Goal: Task Accomplishment & Management: Complete application form

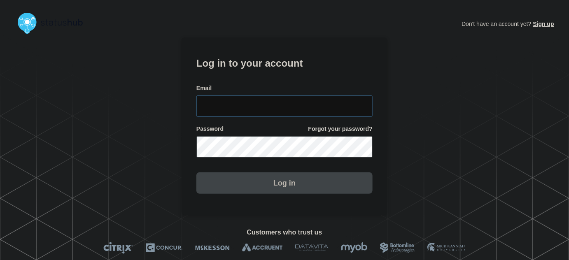
type input "tyler.wolkey@conexon.us"
click at [301, 110] on input "tyler.wolkey@conexon.us" at bounding box center [285, 106] width 176 height 21
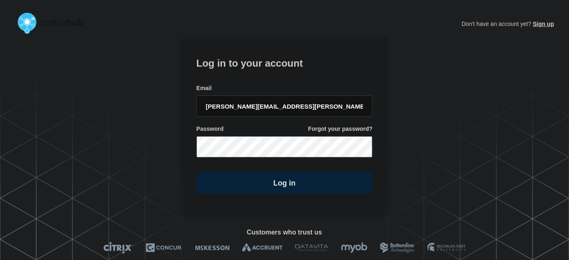
click at [258, 68] on h1 "Log in to your account" at bounding box center [285, 62] width 176 height 15
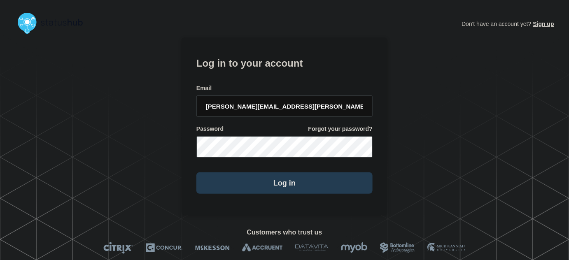
click at [317, 189] on button "Log in" at bounding box center [285, 183] width 176 height 21
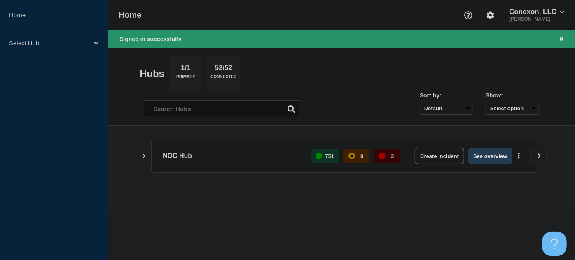
click at [503, 159] on button "See overview" at bounding box center [490, 156] width 44 height 16
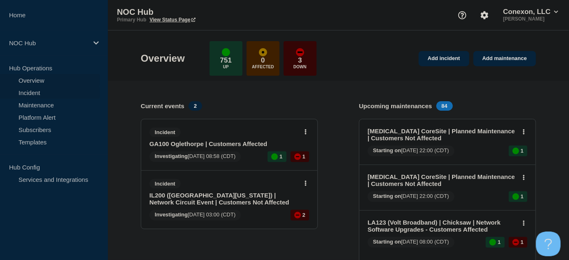
click at [35, 93] on link "Incident" at bounding box center [50, 93] width 100 height 12
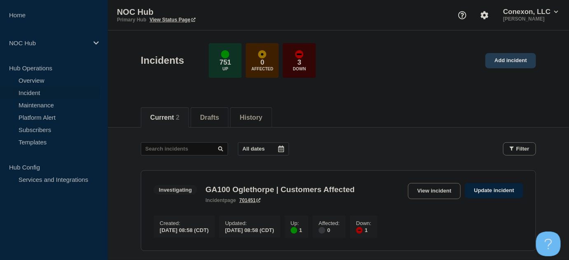
click at [502, 60] on link "Add incident" at bounding box center [511, 60] width 51 height 15
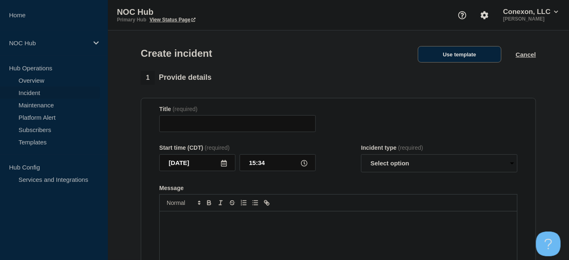
click at [454, 56] on button "Use template" at bounding box center [460, 54] width 84 height 16
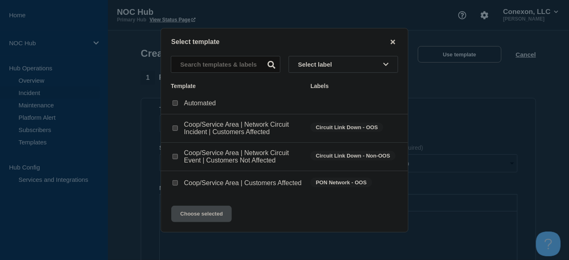
click at [177, 156] on input "Coop/Service Area | Network Circuit Event | Customers Not Affected checkbox" at bounding box center [175, 156] width 5 height 5
checkbox input "true"
click at [213, 219] on button "Choose selected" at bounding box center [201, 214] width 61 height 16
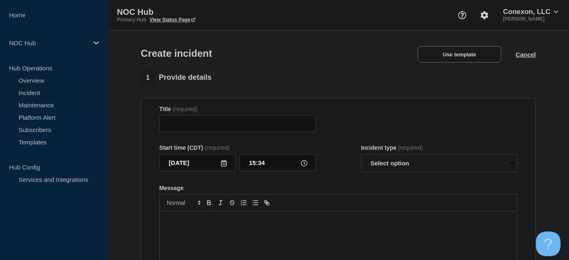
type input "Coop/Service Area | Network Circuit Event | Customers Not Affected"
select select "investigating"
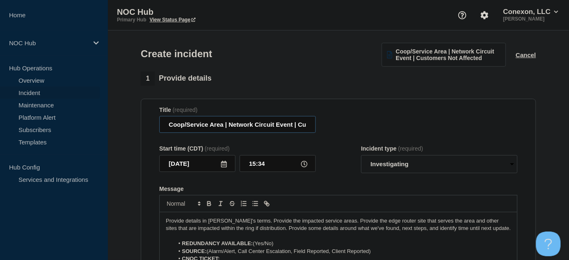
drag, startPoint x: 223, startPoint y: 124, endPoint x: 158, endPoint y: 126, distance: 64.7
click at [158, 126] on section "Title (required) Coop/Service Area | Network Circuit Event | Customers Not Affe…" at bounding box center [339, 209] width 396 height 221
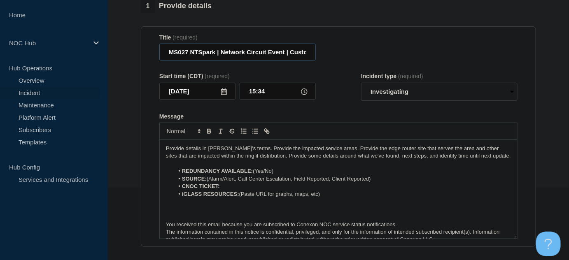
scroll to position [75, 0]
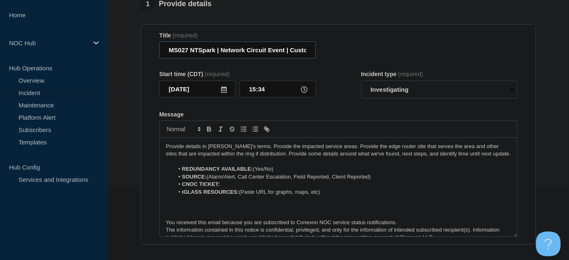
type input "MS027 NTSpark | Network Circuit Event | Customers Not Affected"
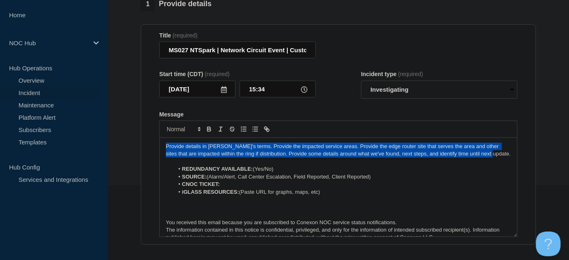
drag, startPoint x: 490, startPoint y: 154, endPoint x: 119, endPoint y: 137, distance: 371.2
click at [119, 137] on section "1 Provide details Title (required) MS027 NTSpark | Network Circuit Event | Cust…" at bounding box center [338, 233] width 461 height 472
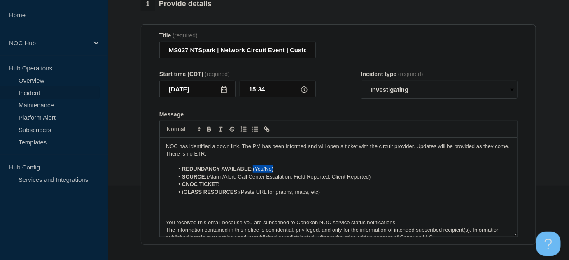
drag, startPoint x: 255, startPoint y: 169, endPoint x: 300, endPoint y: 168, distance: 45.3
click at [300, 168] on li "REDUNDANCY AVAILABLE: (Yes/No)" at bounding box center [342, 169] width 337 height 7
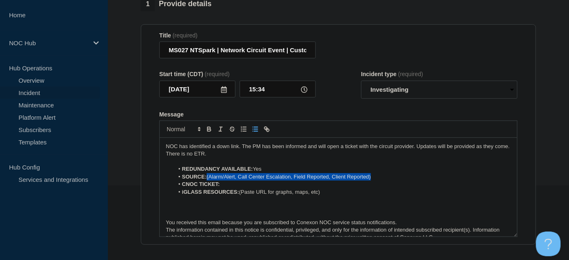
drag, startPoint x: 208, startPoint y: 177, endPoint x: 379, endPoint y: 175, distance: 170.2
click at [379, 175] on li "SOURCE: (Alarm/Alert, Call Center Escalation, Field Reported, Client Reported)" at bounding box center [342, 176] width 337 height 7
click at [228, 184] on li "CNOC TICKET:" at bounding box center [342, 184] width 337 height 7
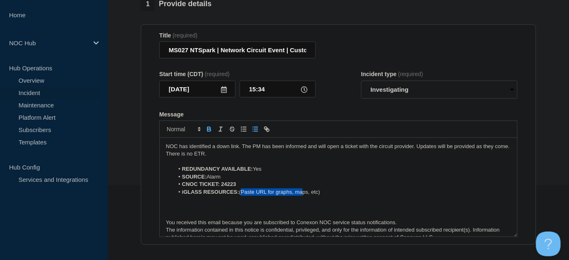
drag, startPoint x: 242, startPoint y: 194, endPoint x: 304, endPoint y: 194, distance: 62.2
click at [304, 194] on li "iGLASS RESOURCES: (Paste URL for graphs, maps, etc)" at bounding box center [342, 192] width 337 height 7
click at [302, 194] on li "iGLASS RESOURCES: (Paste URL for graphs, maps, etc)" at bounding box center [342, 192] width 337 height 7
drag, startPoint x: 326, startPoint y: 193, endPoint x: 241, endPoint y: 191, distance: 84.9
click at [241, 191] on li "iGLASS RESOURCES: (Paste URL for graphs, maps, etc)" at bounding box center [342, 192] width 337 height 7
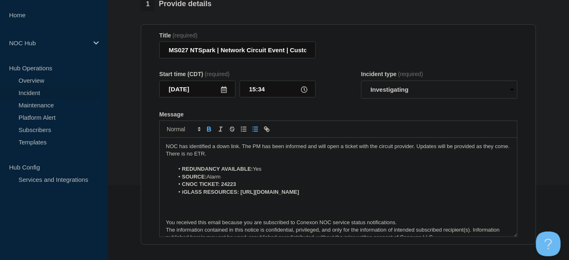
drag, startPoint x: 386, startPoint y: 193, endPoint x: 241, endPoint y: 193, distance: 145.0
click at [241, 193] on li "iGLASS RESOURCES: https://noc.iglass.net/jglass/network/conexon/mach/74" at bounding box center [342, 192] width 337 height 7
drag, startPoint x: 241, startPoint y: 192, endPoint x: 283, endPoint y: 192, distance: 42.0
click at [283, 193] on li "iGLASS RESOURCES: Eupora" at bounding box center [342, 192] width 337 height 7
click at [267, 128] on icon "Toggle link" at bounding box center [266, 129] width 7 height 7
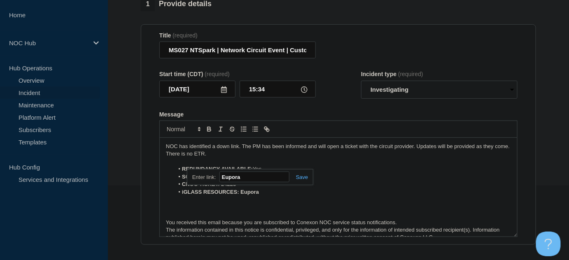
paste input "https://noc.iglass.net/jglass/network/conexon/mach/74"
type input "https://noc.iglass.net/jglass/network/conexon/mach/74"
click at [305, 178] on link at bounding box center [299, 177] width 19 height 6
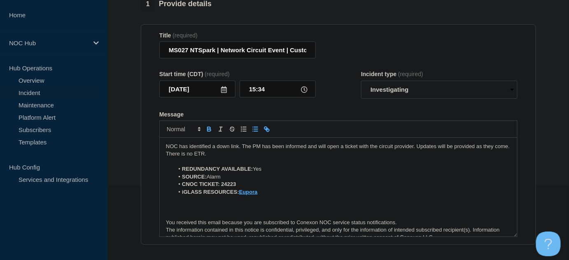
click at [253, 211] on p "Message" at bounding box center [338, 207] width 345 height 7
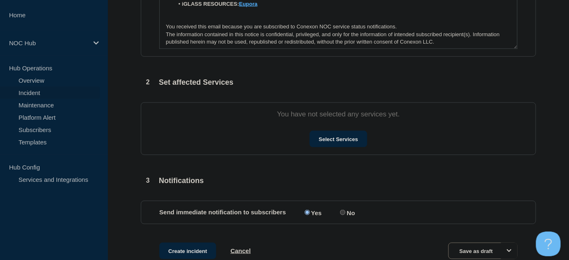
scroll to position [300, 0]
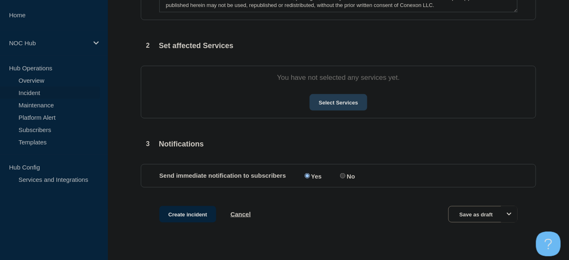
click at [347, 105] on button "Select Services" at bounding box center [338, 102] width 57 height 16
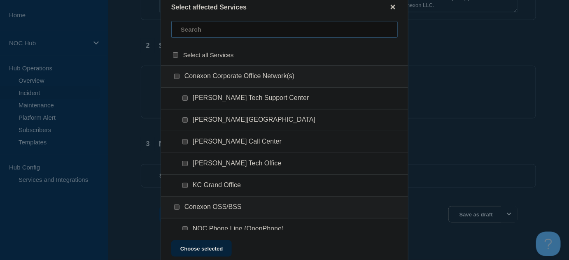
click at [185, 28] on input "text" at bounding box center [284, 29] width 227 height 17
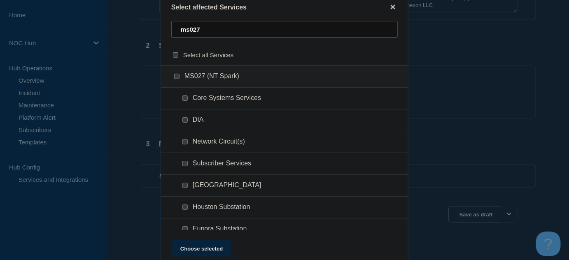
type input "ms027"
click at [181, 131] on ul "DIA" at bounding box center [284, 142] width 247 height 22
click at [185, 122] on input "DIA checkbox" at bounding box center [185, 119] width 5 height 5
checkbox input "true"
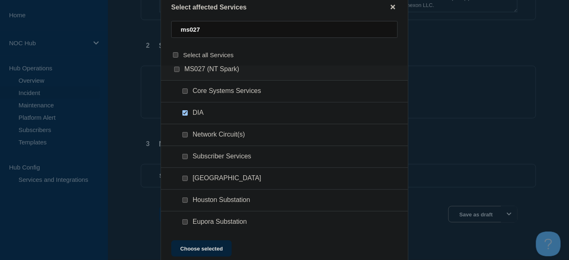
scroll to position [10, 0]
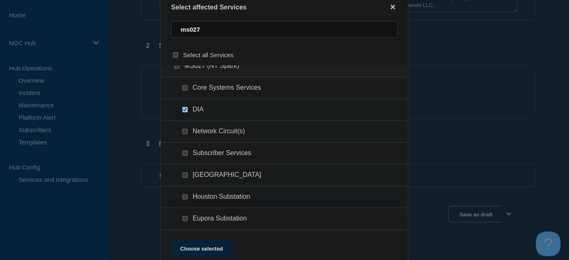
click at [185, 220] on input "Eupora Substation checkbox" at bounding box center [185, 218] width 5 height 5
checkbox input "true"
click at [204, 246] on button "Choose selected" at bounding box center [201, 249] width 61 height 16
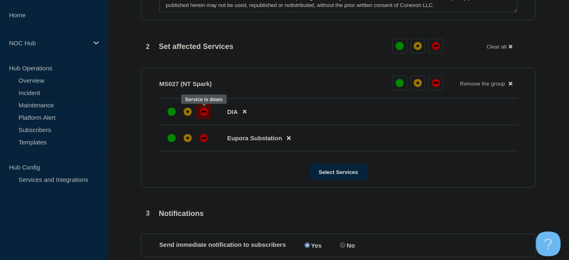
click at [206, 114] on div "down" at bounding box center [204, 112] width 8 height 8
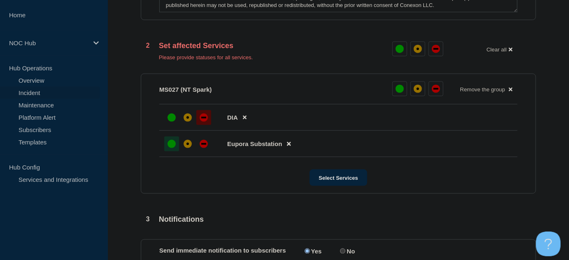
click at [169, 144] on div "up" at bounding box center [172, 144] width 8 height 8
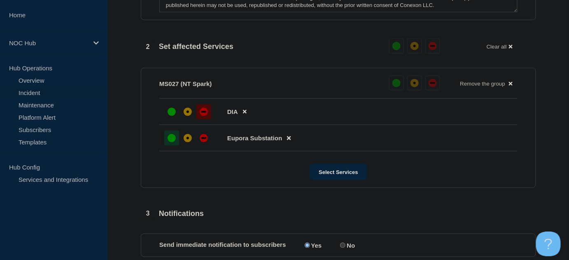
click at [179, 180] on div "Select Services" at bounding box center [338, 172] width 358 height 16
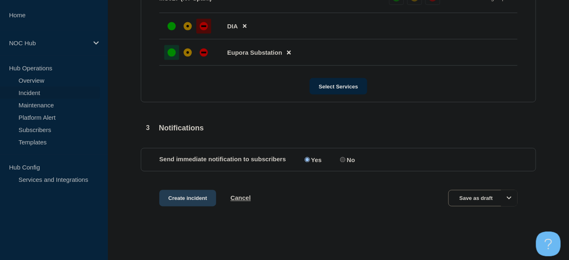
click at [178, 197] on button "Create incident" at bounding box center [187, 198] width 57 height 16
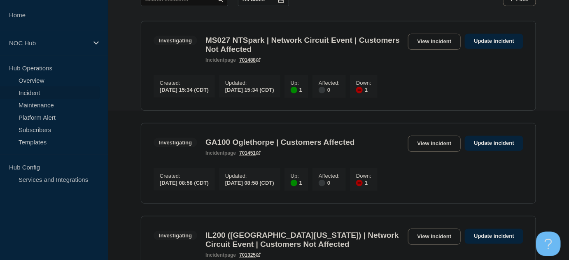
scroll to position [37, 0]
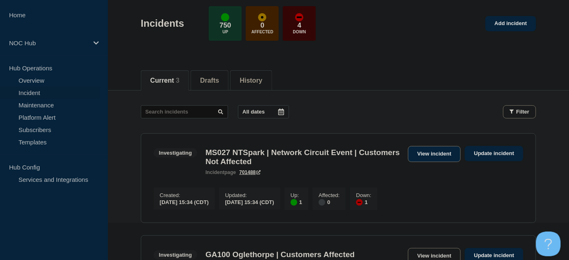
click at [422, 155] on link "View incident" at bounding box center [434, 154] width 53 height 16
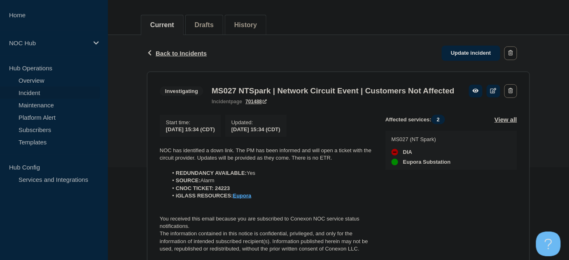
scroll to position [112, 0]
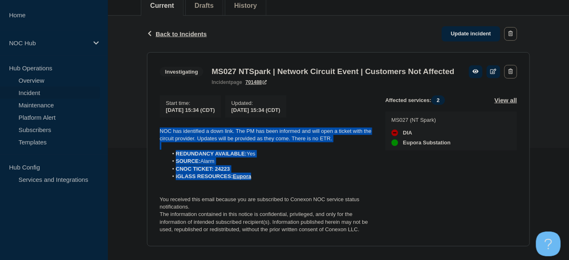
drag, startPoint x: 258, startPoint y: 194, endPoint x: 144, endPoint y: 148, distance: 123.6
click at [144, 148] on div "Back Back to Incidents Update incident Investigating MS027 NTSpark | Network Ci…" at bounding box center [339, 138] width 396 height 244
copy div "NOC has identified a down link. The PM has been informed and will open a ticket…"
click at [169, 37] on button "Back Back to Incidents" at bounding box center [177, 33] width 60 height 7
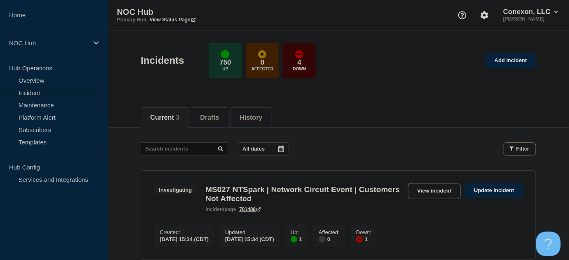
click at [138, 43] on div "Incidents 750 Up 0 Affected 4 Down Add incident" at bounding box center [339, 58] width 414 height 50
click at [378, 108] on div "Current 3 Drafts History" at bounding box center [339, 113] width 396 height 28
